Goal: Task Accomplishment & Management: Manage account settings

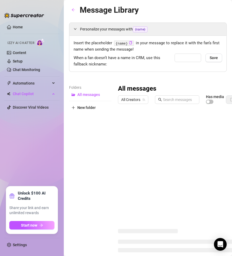
type input "babe"
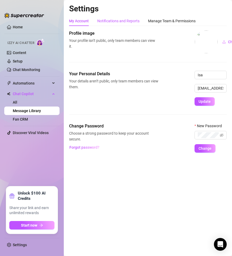
click at [128, 20] on div "Notifications and Reports" at bounding box center [118, 21] width 42 height 6
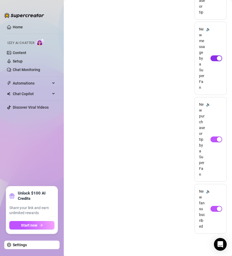
scroll to position [329, 0]
click at [217, 207] on div "button" at bounding box center [219, 209] width 5 height 5
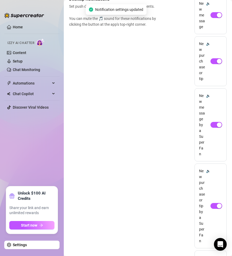
scroll to position [0, 0]
